Goal: Information Seeking & Learning: Understand process/instructions

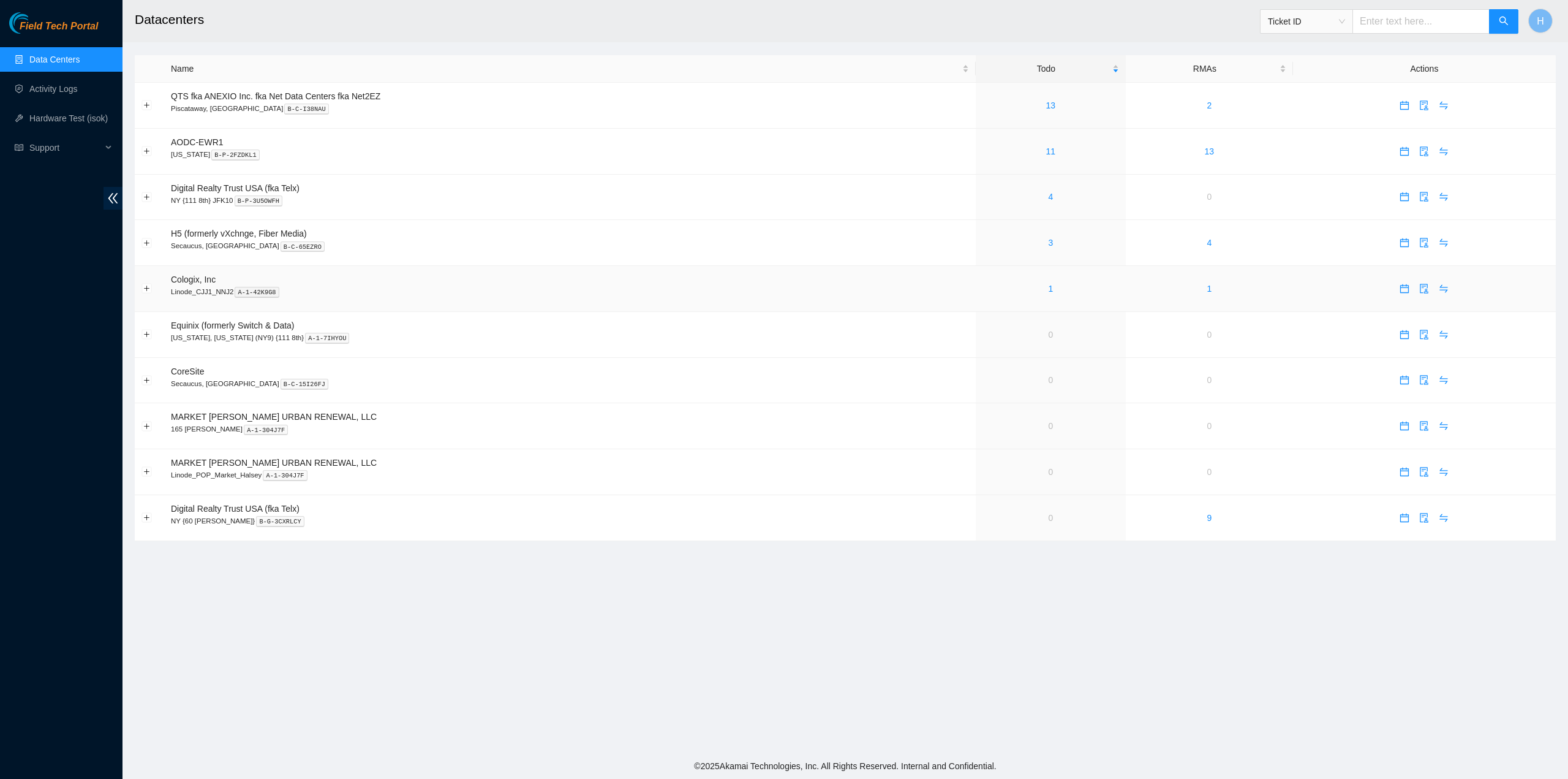
click at [1033, 282] on div "1" at bounding box center [1050, 288] width 136 height 13
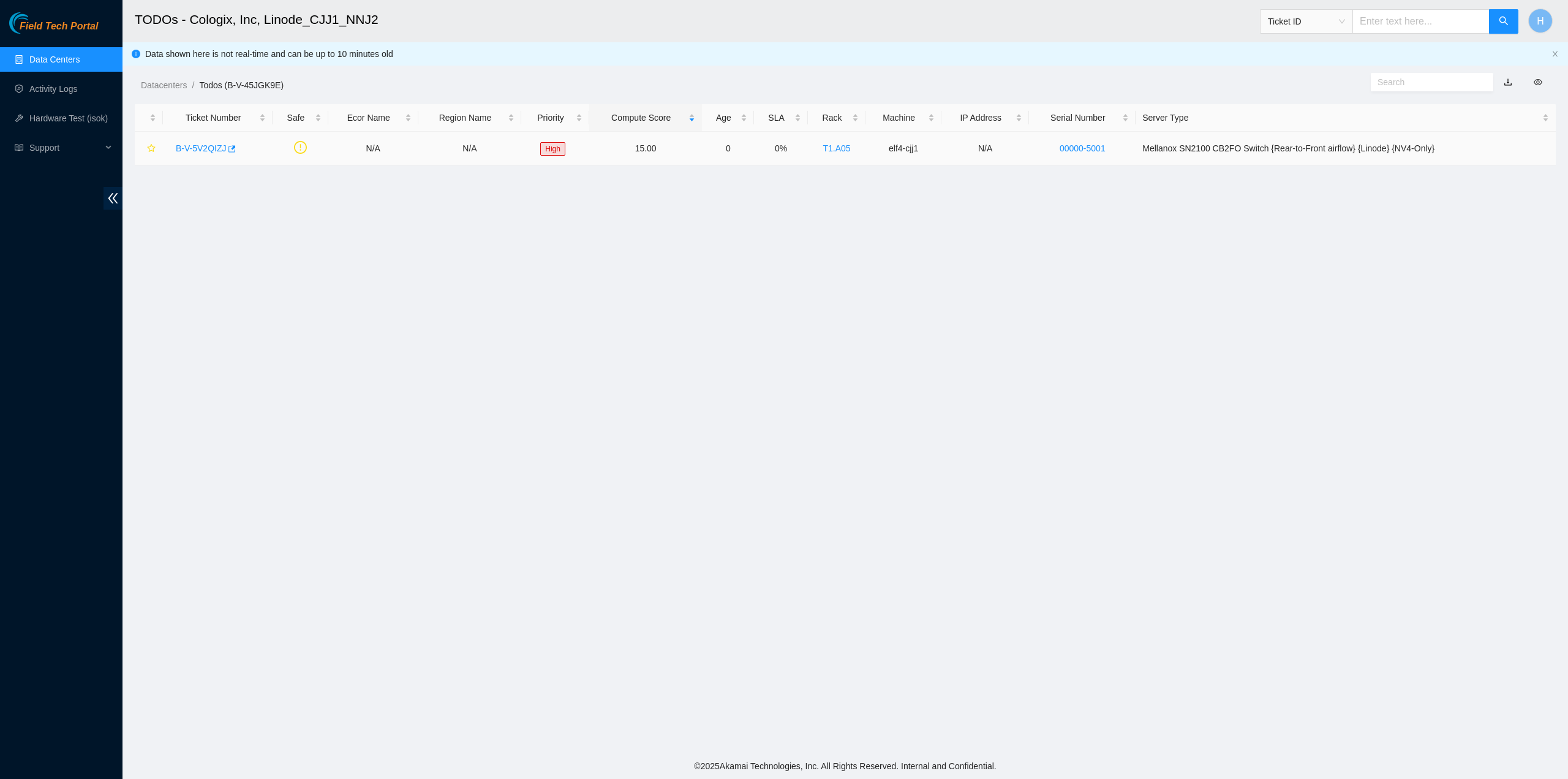
click at [199, 154] on div "B-V-5V2QIZJ" at bounding box center [218, 148] width 96 height 19
click at [201, 150] on link "B-V-5V2QIZJ" at bounding box center [201, 148] width 50 height 10
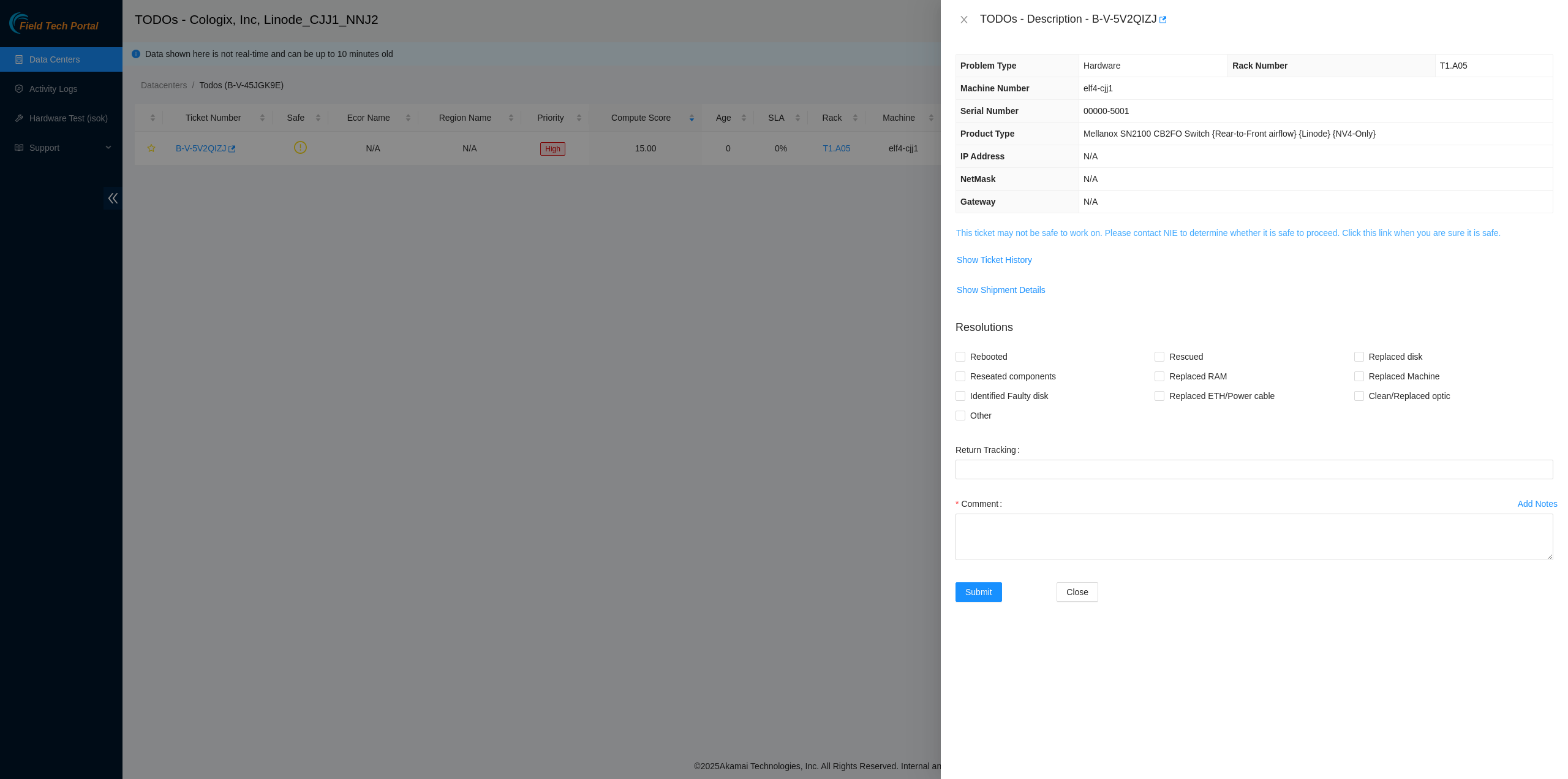
click at [1071, 234] on link "This ticket may not be safe to work on. Please contact NIE to determine whether…" at bounding box center [1228, 232] width 544 height 10
